Goal: Task Accomplishment & Management: Manage account settings

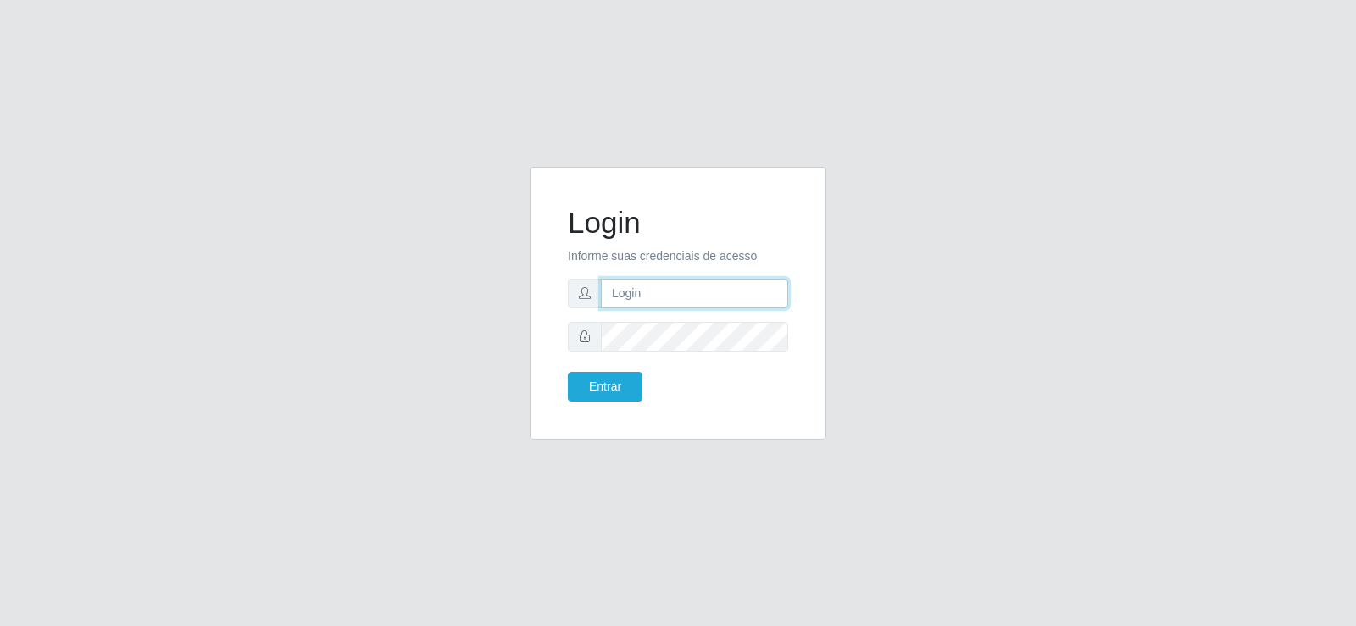
type input "[EMAIL_ADDRESS][DOMAIN_NAME]"
click at [774, 297] on input "[EMAIL_ADDRESS][DOMAIN_NAME]" at bounding box center [694, 294] width 187 height 30
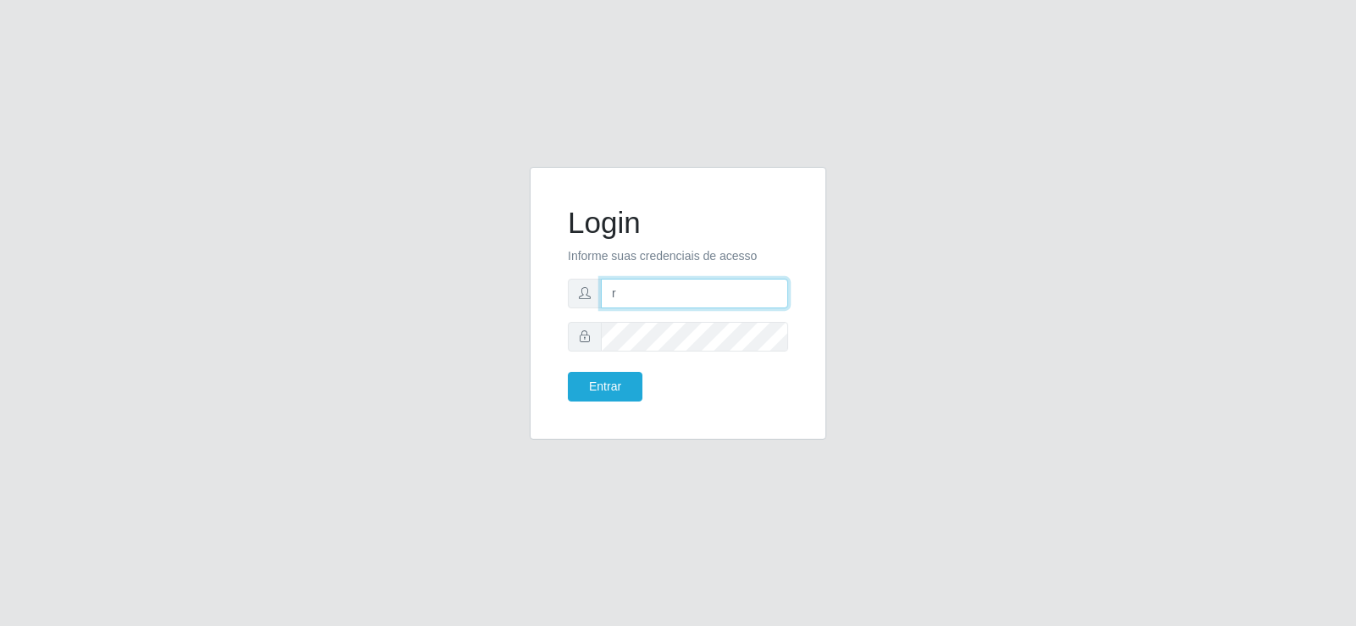
type input "[EMAIL_ADDRESS][DOMAIN_NAME]"
click at [596, 391] on button "Entrar" at bounding box center [605, 387] width 75 height 30
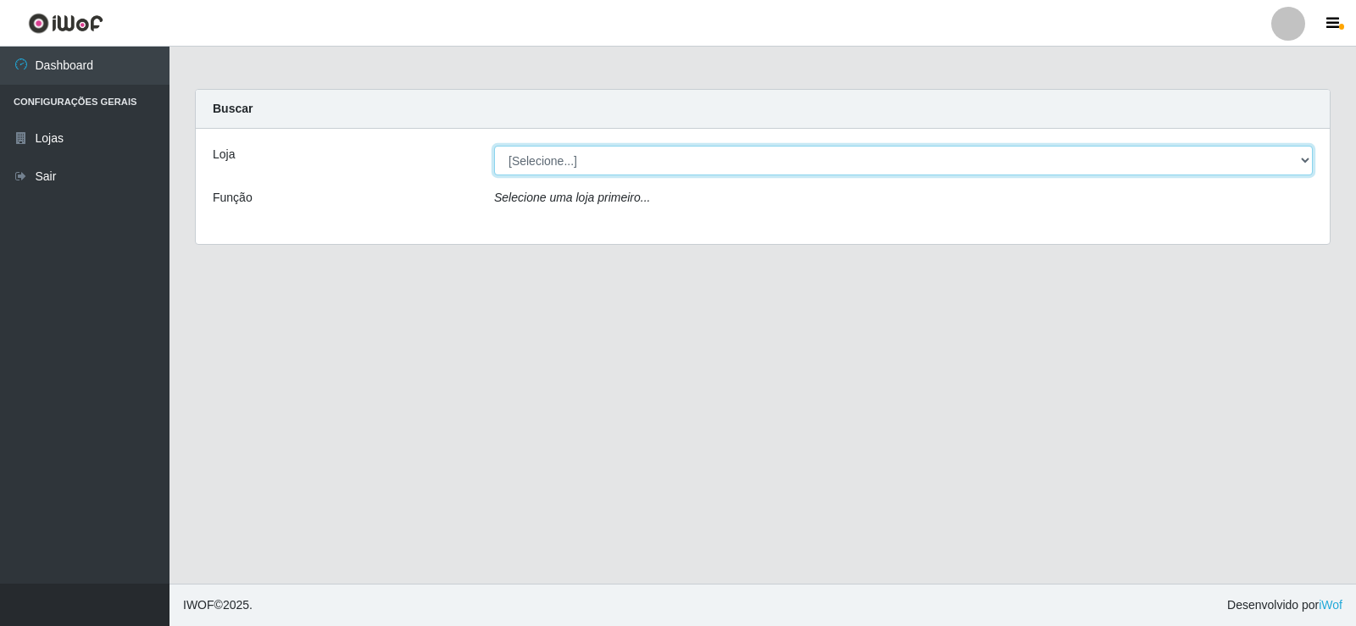
click at [668, 166] on select "[Selecione...] Supermercado Tadeu - [GEOGRAPHIC_DATA]" at bounding box center [903, 161] width 818 height 30
select select "195"
click at [494, 146] on select "[Selecione...] Supermercado Tadeu - [GEOGRAPHIC_DATA]" at bounding box center [903, 161] width 818 height 30
